Goal: Task Accomplishment & Management: Use online tool/utility

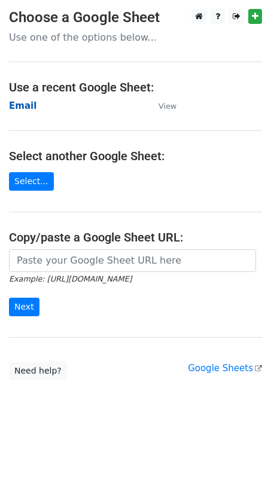
click at [25, 105] on strong "Email" at bounding box center [23, 105] width 28 height 11
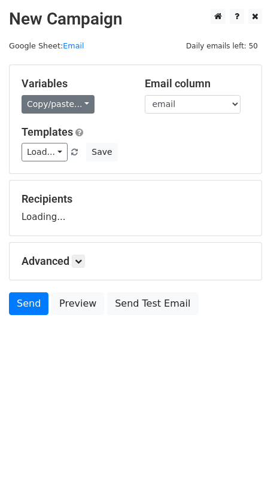
click at [71, 107] on link "Copy/paste..." at bounding box center [58, 104] width 73 height 19
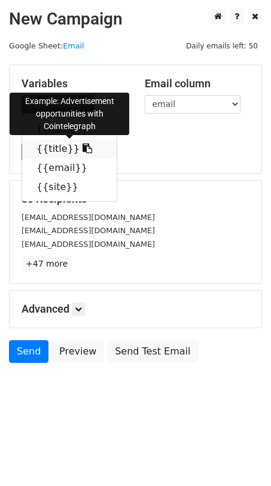
click at [53, 147] on link "{{title}}" at bounding box center [69, 148] width 94 height 19
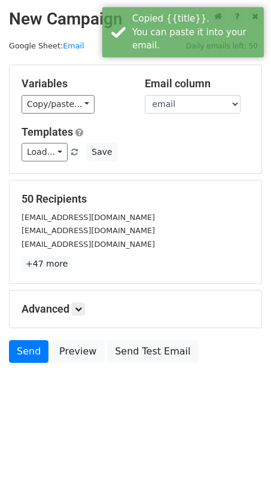
click at [69, 117] on div "Variables Copy/paste... {{name}} {{title}} {{email}} {{site}} Email column name…" at bounding box center [136, 119] width 252 height 108
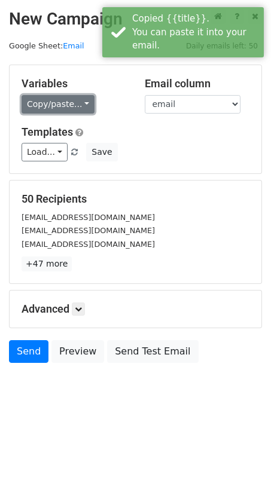
click at [74, 111] on link "Copy/paste..." at bounding box center [58, 104] width 73 height 19
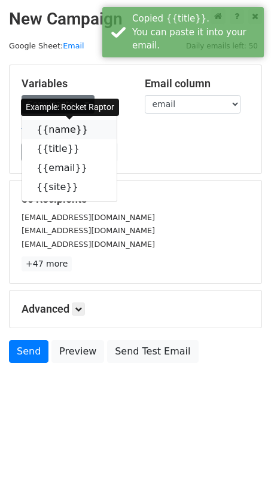
click at [62, 128] on link "{{name}}" at bounding box center [69, 129] width 94 height 19
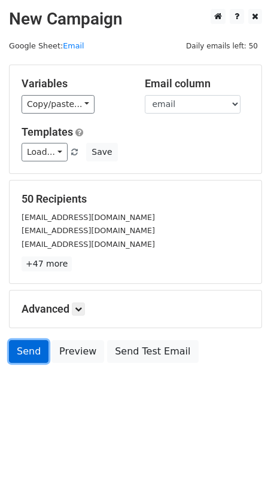
click at [34, 352] on link "Send" at bounding box center [28, 351] width 39 height 23
